Goal: Navigation & Orientation: Find specific page/section

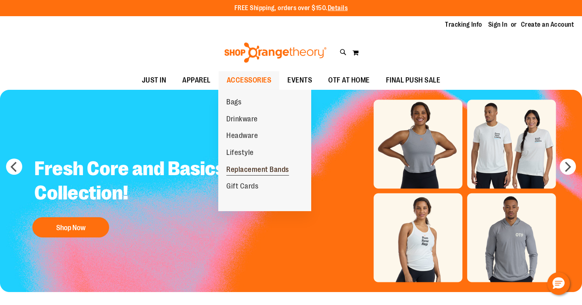
click at [253, 170] on span "Replacement Bands" at bounding box center [257, 170] width 63 height 10
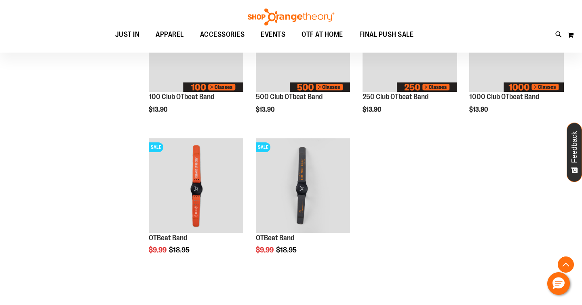
scroll to position [168, 0]
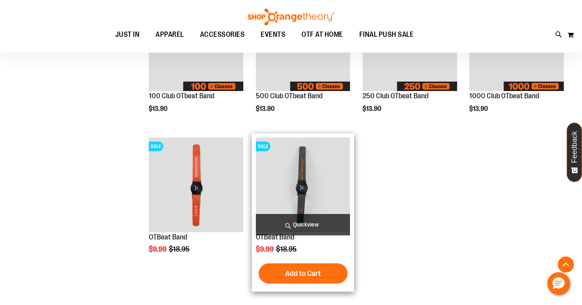
click at [314, 178] on img "product" at bounding box center [303, 184] width 95 height 95
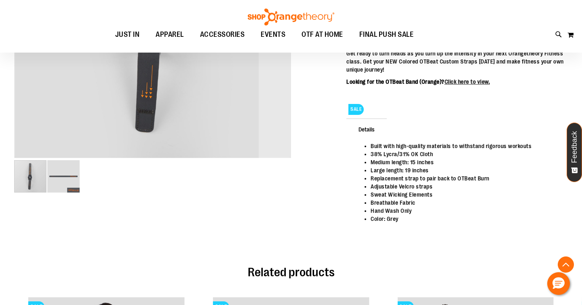
scroll to position [240, 0]
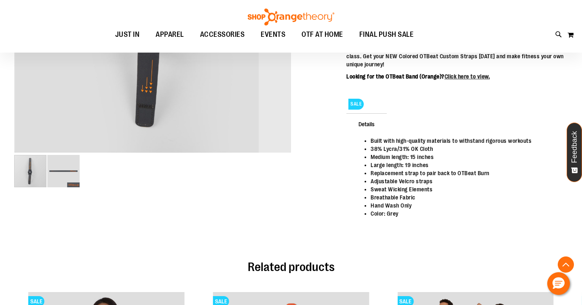
click at [382, 243] on div "OTBeat Band $9.99 Regular Price $18.95 In stock Only %1 left SKU 1544242 Size M…" at bounding box center [456, 77] width 221 height 345
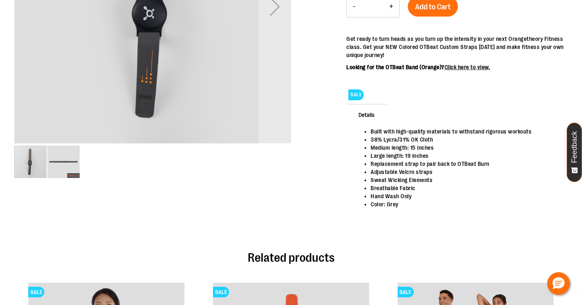
scroll to position [0, 0]
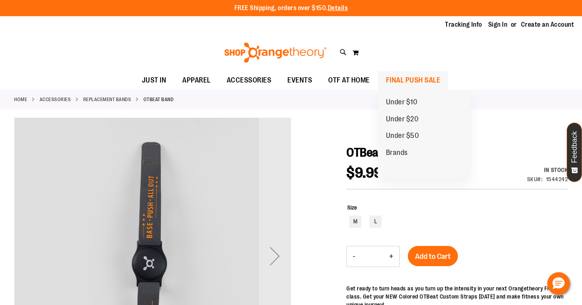
click at [408, 80] on span "FINAL PUSH SALE" at bounding box center [413, 80] width 55 height 18
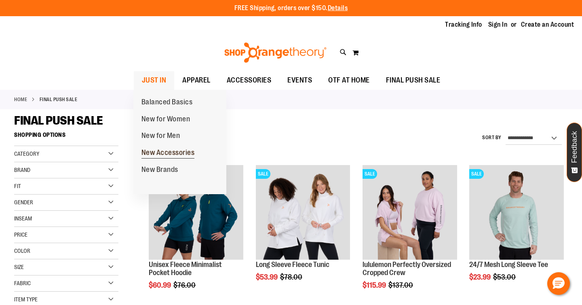
click at [151, 152] on span "New Accessories" at bounding box center [167, 153] width 53 height 10
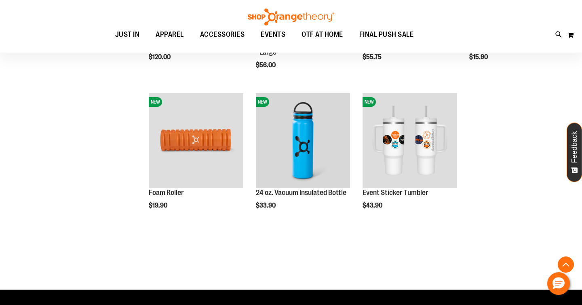
scroll to position [659, 0]
